Goal: Task Accomplishment & Management: Complete application form

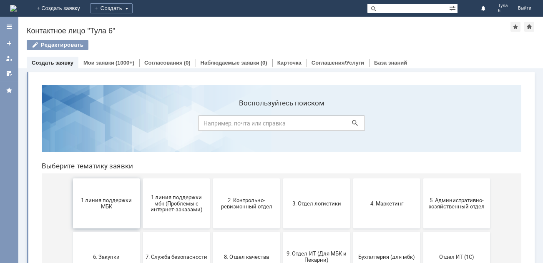
click at [106, 204] on span "1 линия поддержки МБК" at bounding box center [106, 203] width 62 height 13
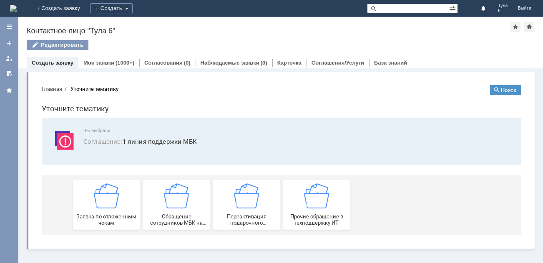
click at [106, 204] on img at bounding box center [106, 196] width 25 height 25
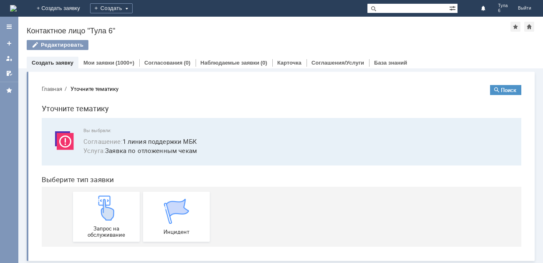
click at [106, 204] on img at bounding box center [106, 208] width 25 height 25
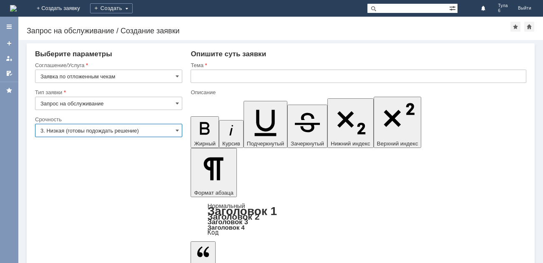
click at [83, 130] on input "3. Низкая (готовы подождать решение)" at bounding box center [108, 130] width 147 height 13
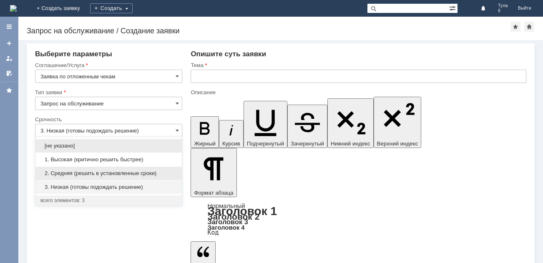
click at [86, 173] on span "2. Средняя (решить в установленные сроки)" at bounding box center [108, 173] width 136 height 7
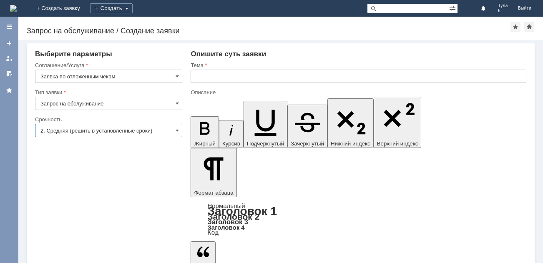
type input "2. Средняя (решить в установленные сроки)"
click at [196, 74] on input "text" at bounding box center [359, 76] width 336 height 13
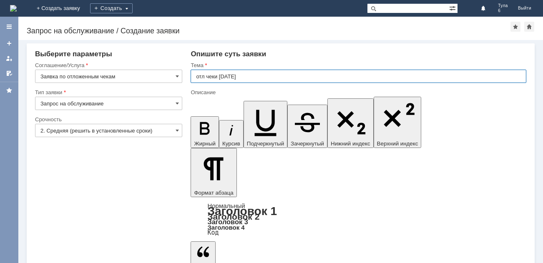
type input "отл чеки 07.10.2025"
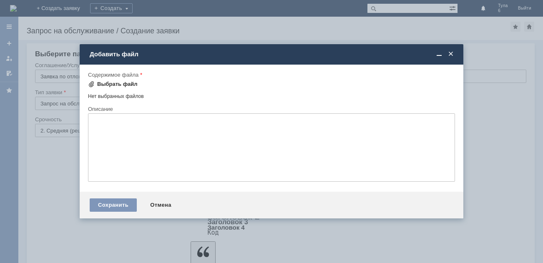
click at [100, 83] on div "Выбрать файл" at bounding box center [117, 84] width 40 height 7
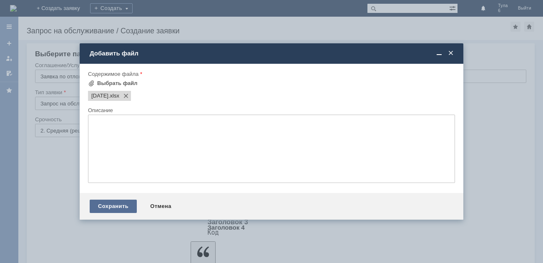
click at [118, 206] on div "Сохранить" at bounding box center [113, 206] width 47 height 13
